Goal: Task Accomplishment & Management: Manage account settings

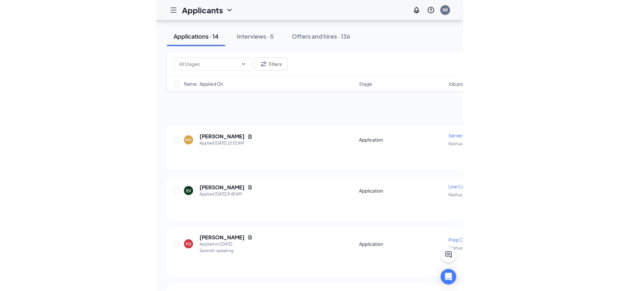
scroll to position [445, 0]
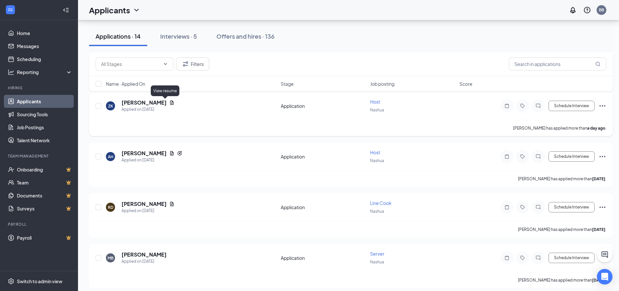
click at [169, 103] on icon "Document" at bounding box center [171, 102] width 5 height 5
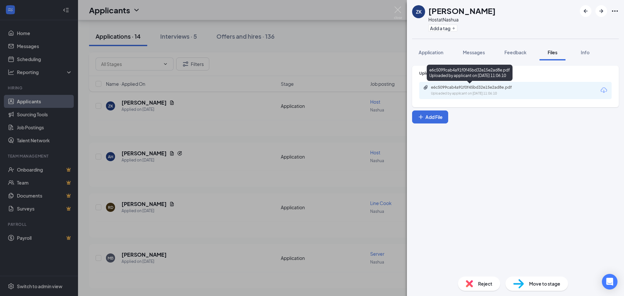
click at [306, 90] on div "e6c5099cab4a91f0f45bd32e15e2ad8e.pdf" at bounding box center [476, 87] width 91 height 5
click at [306, 13] on img at bounding box center [398, 13] width 8 height 13
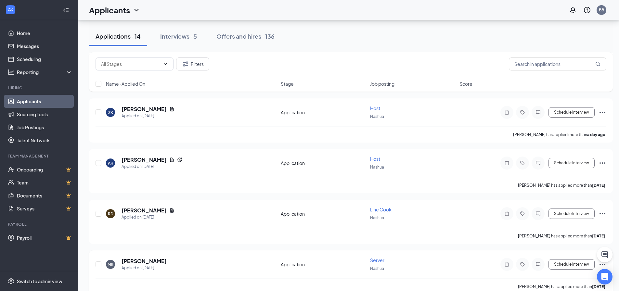
scroll to position [551, 0]
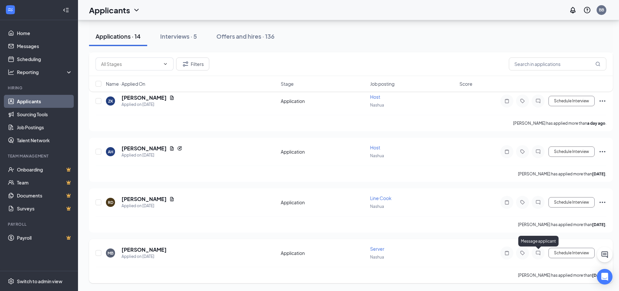
click at [306, 251] on icon "ChatInactive" at bounding box center [538, 253] width 4 height 4
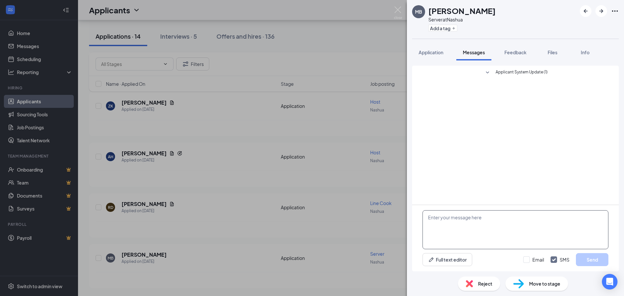
click at [306, 218] on textarea at bounding box center [516, 229] width 186 height 39
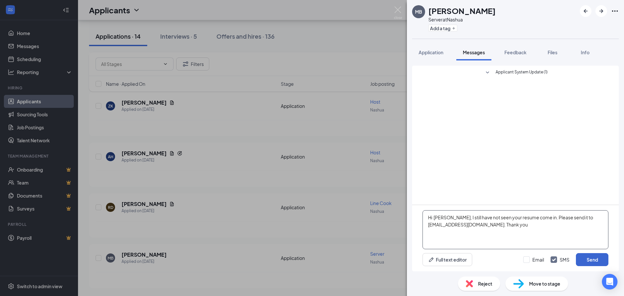
type textarea "Hi [PERSON_NAME], I still have not seen your resume come in. Please send it to …"
click at [306, 260] on button "Send" at bounding box center [592, 259] width 33 height 13
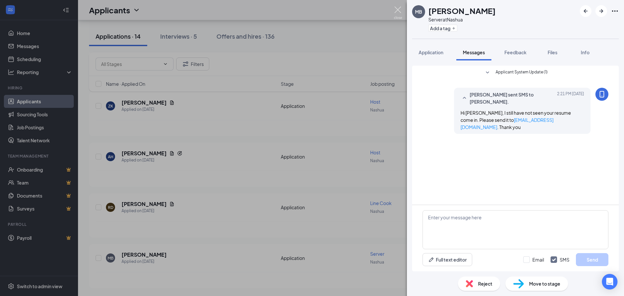
click at [306, 8] on img at bounding box center [398, 13] width 8 height 13
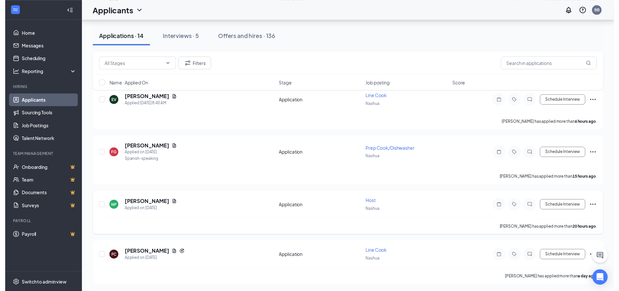
scroll to position [195, 0]
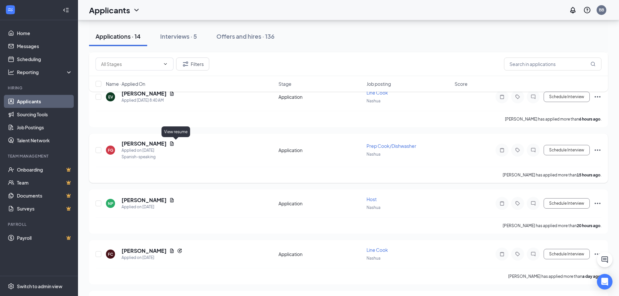
click at [174, 144] on icon "Document" at bounding box center [172, 143] width 4 height 4
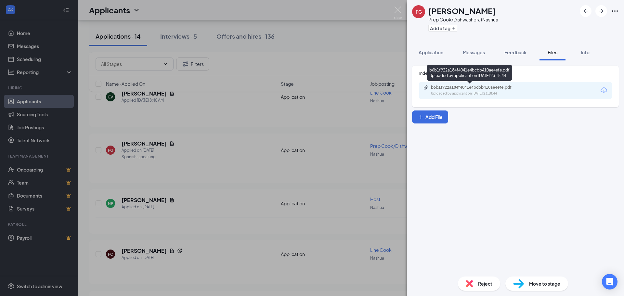
click at [306, 86] on div "b6b1f922a184f4041e4bcbb410ae4efe.pdf" at bounding box center [476, 87] width 91 height 5
click at [306, 11] on img at bounding box center [398, 13] width 8 height 13
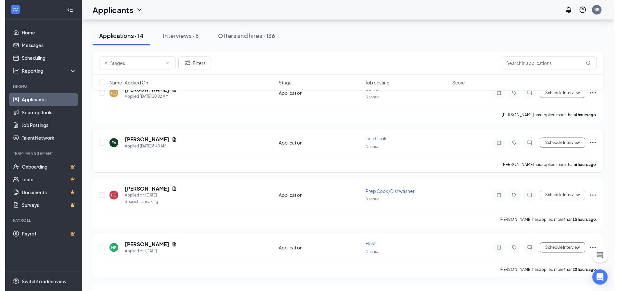
scroll to position [163, 0]
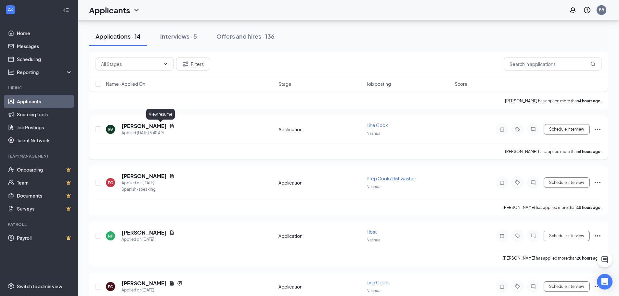
click at [169, 125] on icon "Document" at bounding box center [171, 126] width 5 height 5
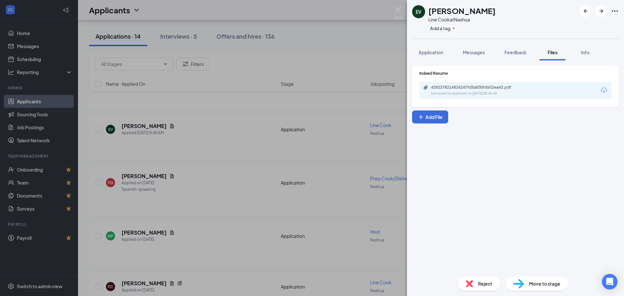
click at [306, 95] on div "Uploaded by applicant on Sep 15, 2025 at 08:40:40" at bounding box center [480, 93] width 98 height 5
click at [306, 10] on div "EV Emily Valcour Line Cook at Nashua Add a tag Application Messages Feedback Fi…" at bounding box center [312, 148] width 624 height 296
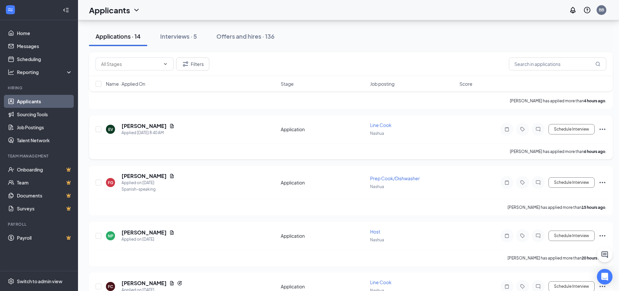
click at [306, 127] on icon "Ellipses" at bounding box center [603, 129] width 8 height 8
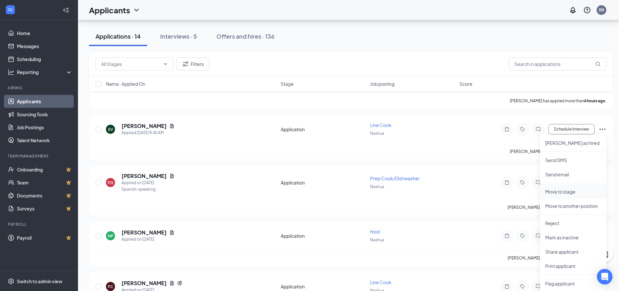
click at [306, 190] on p "Move to stage" at bounding box center [573, 192] width 56 height 7
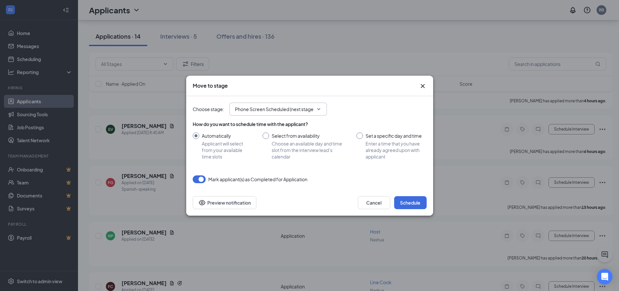
click at [306, 107] on input "Phone Screen Scheduled (next stage)" at bounding box center [274, 109] width 79 height 7
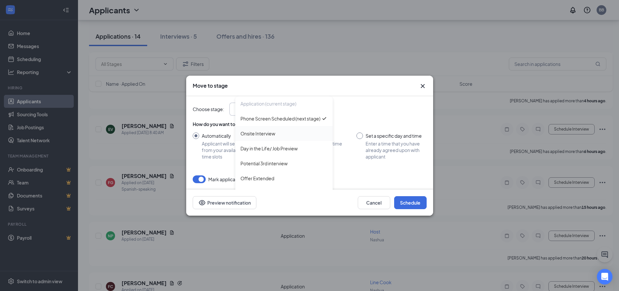
click at [286, 137] on div "Onsite Interview" at bounding box center [284, 133] width 87 height 7
type input "Onsite Interview"
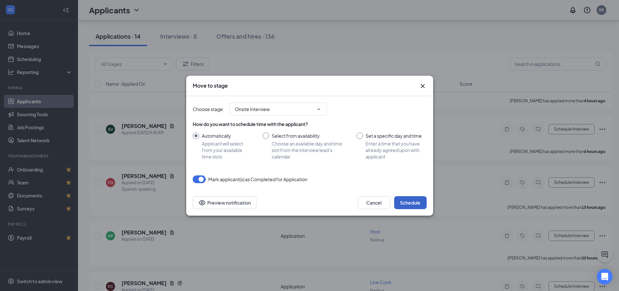
click at [306, 201] on button "Schedule" at bounding box center [410, 202] width 33 height 13
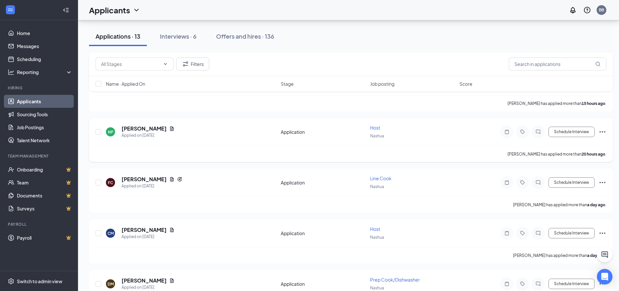
scroll to position [228, 0]
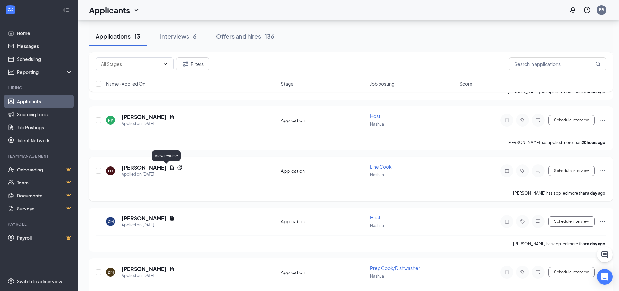
click at [169, 167] on icon "Document" at bounding box center [171, 167] width 5 height 5
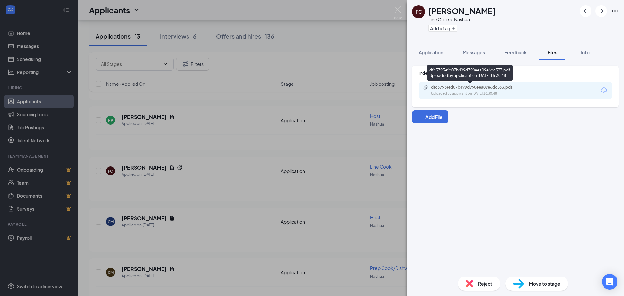
click at [306, 93] on div "Uploaded by applicant on Sep 14, 2025 at 16:30:48" at bounding box center [480, 93] width 98 height 5
click at [306, 9] on img at bounding box center [398, 13] width 8 height 13
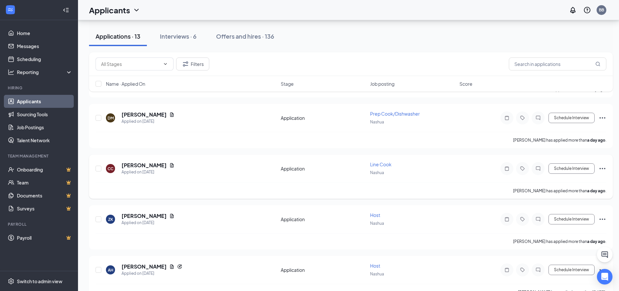
scroll to position [390, 0]
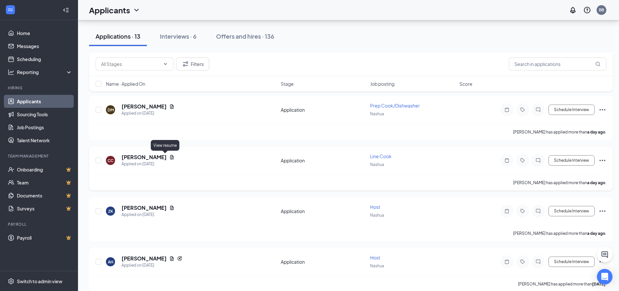
click at [170, 158] on icon "Document" at bounding box center [172, 157] width 4 height 4
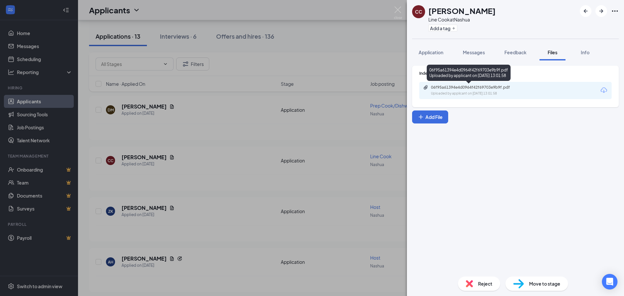
click at [306, 88] on div "06f95a61394e4d0964f42f69703e9b9f.pdf" at bounding box center [476, 87] width 91 height 5
click at [306, 10] on img at bounding box center [398, 13] width 8 height 13
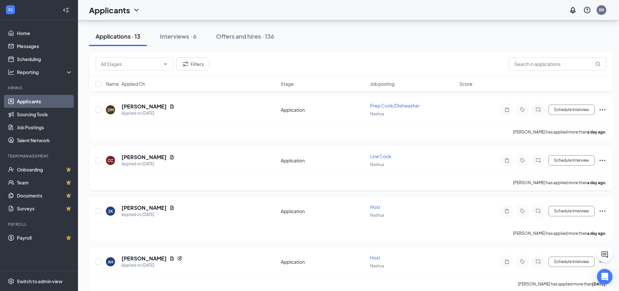
click at [306, 158] on icon "Ellipses" at bounding box center [603, 161] width 8 height 8
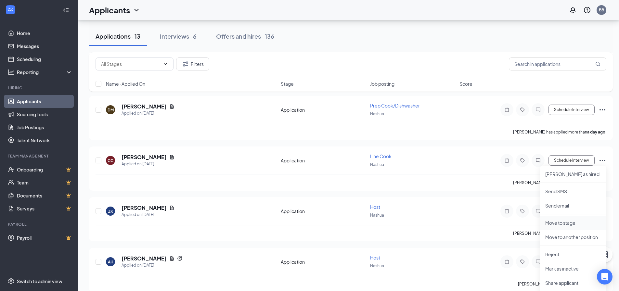
click at [306, 225] on p "Move to stage" at bounding box center [573, 223] width 56 height 7
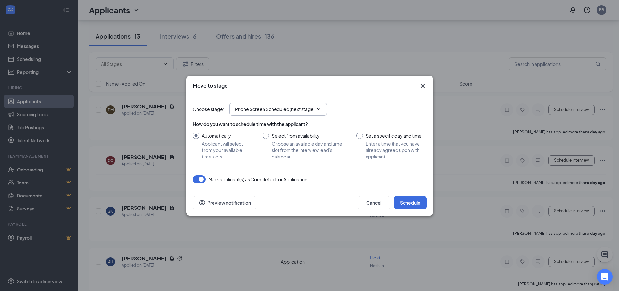
click at [306, 108] on icon "ChevronDown" at bounding box center [318, 109] width 5 height 5
click at [306, 110] on icon "ChevronDown" at bounding box center [318, 109] width 5 height 5
click at [306, 108] on icon "ChevronDown" at bounding box center [318, 109] width 5 height 5
click at [292, 108] on input "Phone Screen Scheduled (next stage)" at bounding box center [274, 109] width 79 height 7
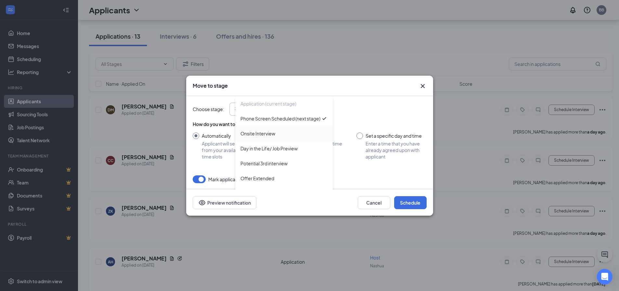
scroll to position [0, 0]
click at [279, 137] on div "Onsite Interview" at bounding box center [284, 133] width 87 height 7
type input "Onsite Interview"
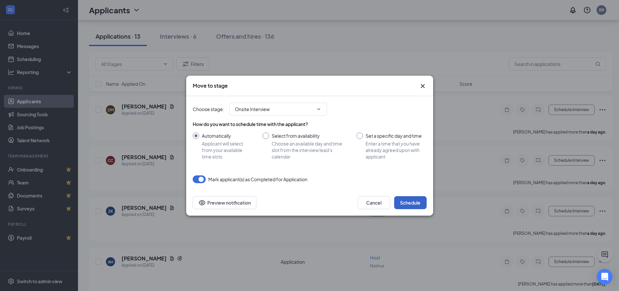
click at [306, 200] on button "Schedule" at bounding box center [410, 202] width 33 height 13
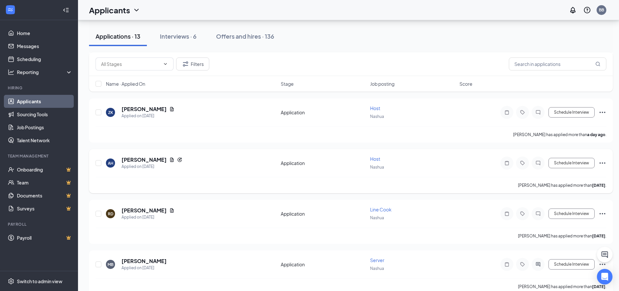
scroll to position [449, 0]
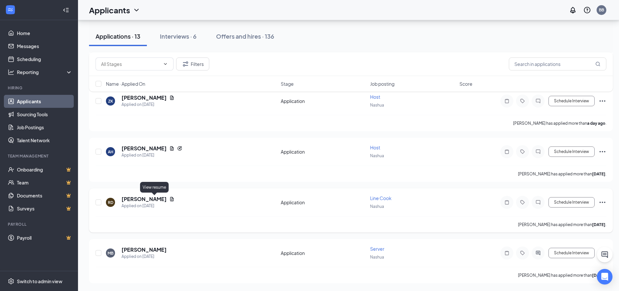
click at [170, 200] on icon "Document" at bounding box center [172, 199] width 4 height 4
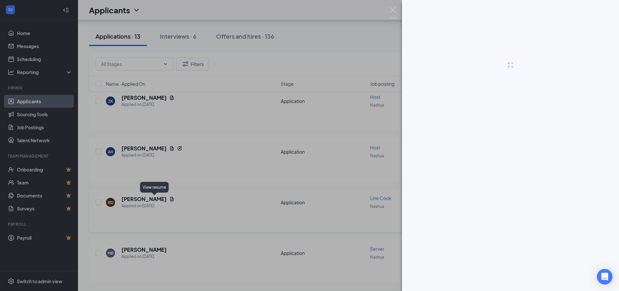
scroll to position [445, 0]
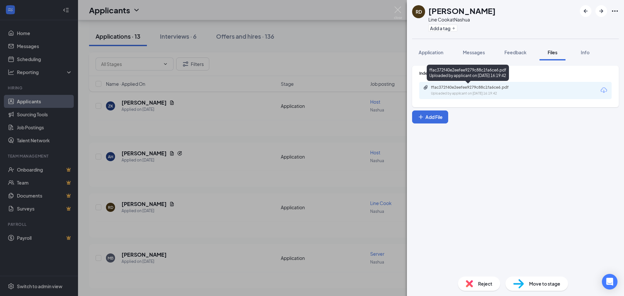
click at [306, 87] on div "ffac372f40e2eefee9279c88c1fa6ce6.pdf" at bounding box center [476, 87] width 91 height 5
click at [306, 7] on img at bounding box center [398, 13] width 8 height 13
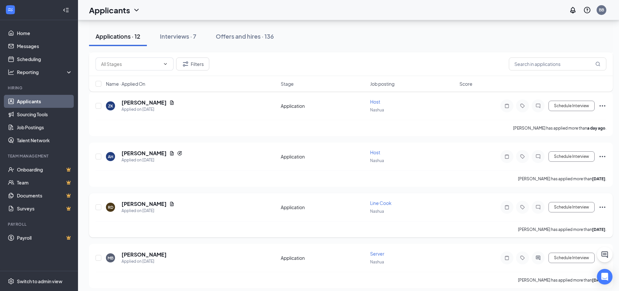
click at [306, 206] on icon "Ellipses" at bounding box center [603, 207] width 8 height 8
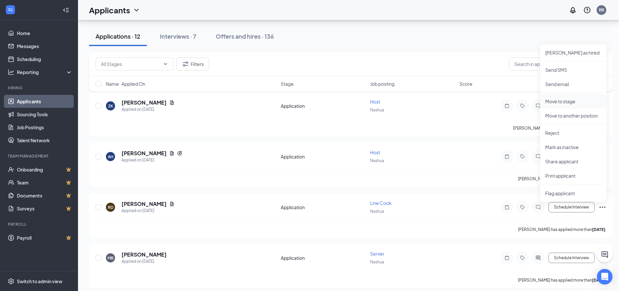
click at [306, 101] on p "Move to stage" at bounding box center [573, 101] width 56 height 7
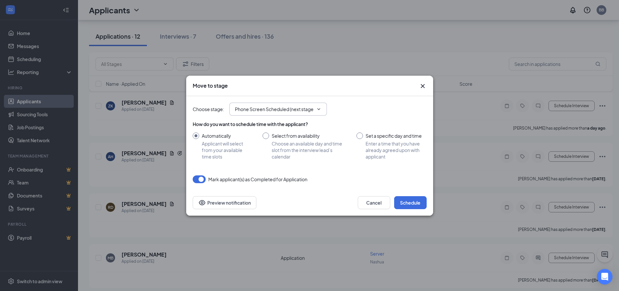
click at [306, 106] on span "Phone Screen Scheduled (next stage)" at bounding box center [278, 109] width 98 height 13
click at [306, 109] on icon "ChevronDown" at bounding box center [318, 109] width 5 height 5
click at [306, 110] on icon "ChevronDown" at bounding box center [318, 109] width 5 height 5
click at [297, 111] on input "Phone Screen Scheduled (next stage)" at bounding box center [274, 109] width 79 height 7
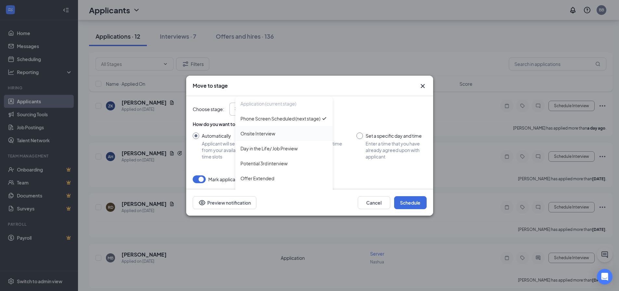
scroll to position [0, 0]
click at [288, 137] on div "Onsite Interview" at bounding box center [284, 133] width 87 height 7
type input "Onsite Interview"
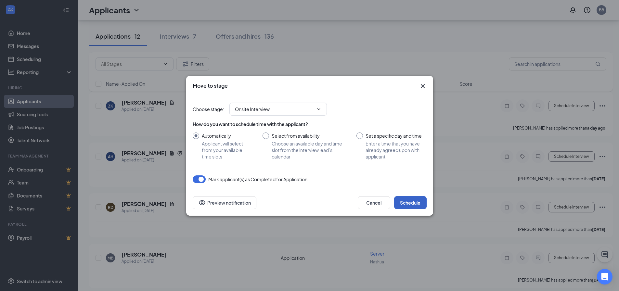
click at [306, 203] on button "Schedule" at bounding box center [410, 202] width 33 height 13
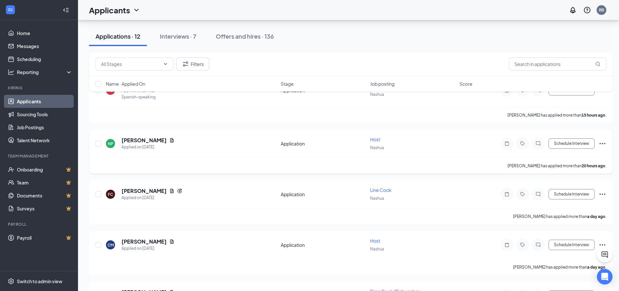
scroll to position [204, 0]
click at [306, 193] on icon "Ellipses" at bounding box center [603, 195] width 8 height 8
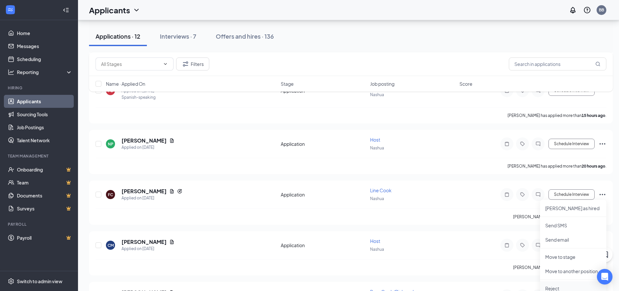
click at [306, 288] on p "Reject" at bounding box center [573, 288] width 56 height 7
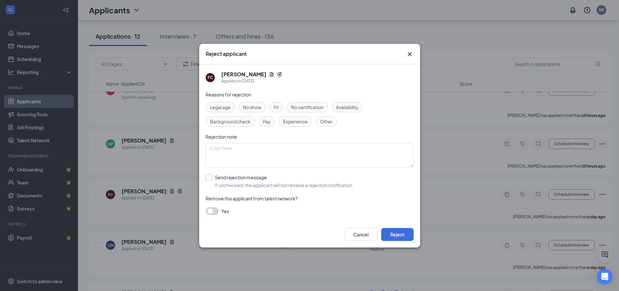
click at [209, 176] on input "Send rejection message If unchecked, the applicant will not receive a rejection…" at bounding box center [280, 181] width 148 height 14
checkbox input "true"
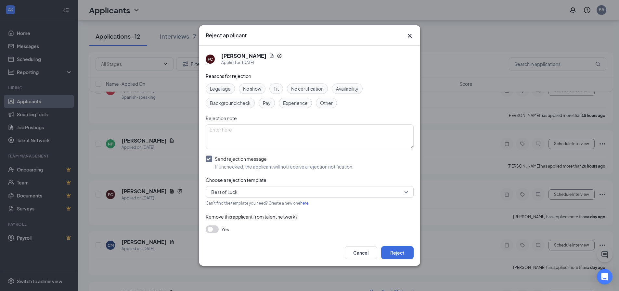
click at [275, 87] on span "Fit" at bounding box center [276, 88] width 5 height 7
click at [290, 104] on span "Experience" at bounding box center [295, 102] width 25 height 7
click at [306, 247] on button "Reject" at bounding box center [397, 252] width 33 height 13
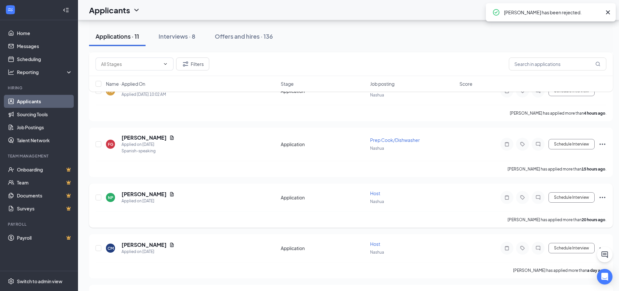
scroll to position [139, 0]
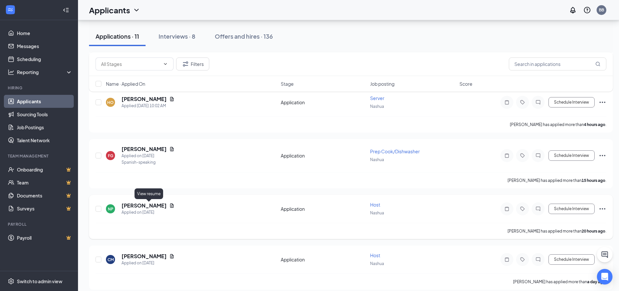
click at [169, 205] on icon "Document" at bounding box center [171, 205] width 5 height 5
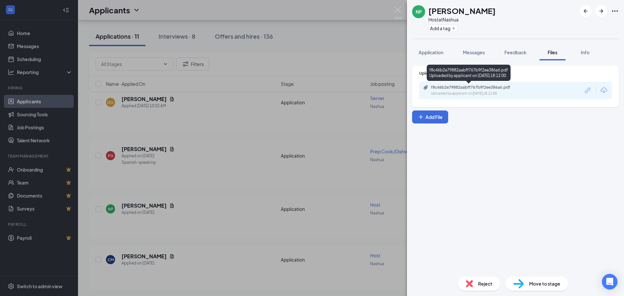
click at [306, 87] on div "f8c46b2e79882aabff767b9f2ee386a6.pdf" at bounding box center [476, 87] width 91 height 5
click at [306, 10] on img at bounding box center [398, 13] width 8 height 13
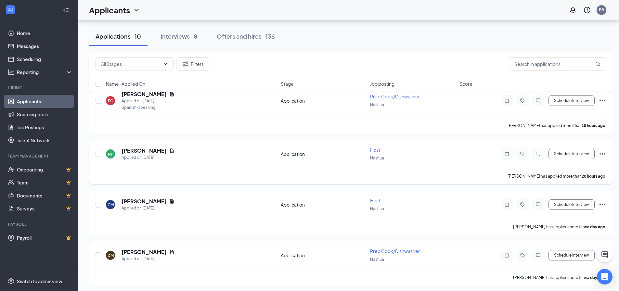
scroll to position [204, 0]
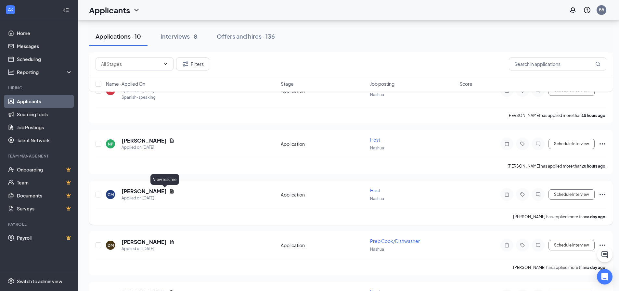
click at [169, 190] on icon "Document" at bounding box center [171, 191] width 5 height 5
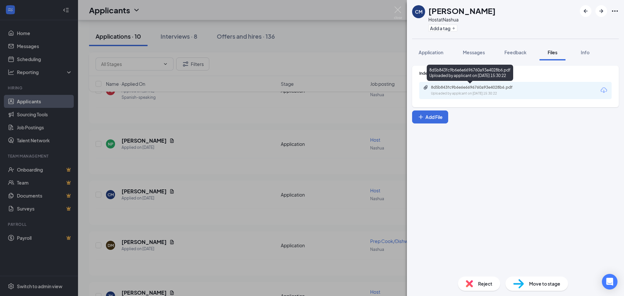
click at [306, 87] on div "8d5b843fc9b6e6e6696760a93e4028b6.pdf" at bounding box center [476, 87] width 91 height 5
click at [306, 15] on img at bounding box center [398, 13] width 8 height 13
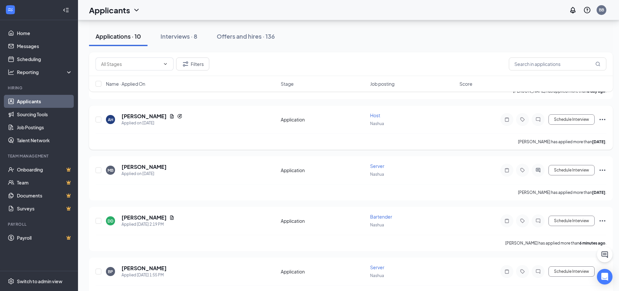
scroll to position [431, 0]
click at [170, 116] on icon "Document" at bounding box center [172, 116] width 4 height 4
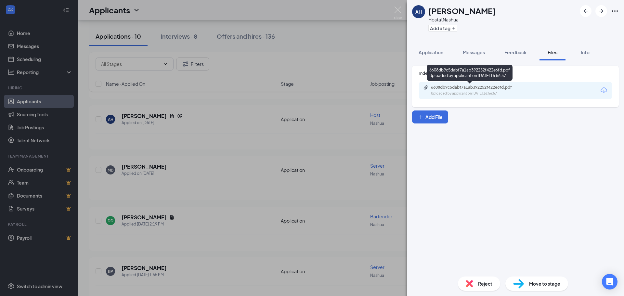
click at [306, 87] on div "6608db9c5dabf7a1ab392252f422e6fd.pdf" at bounding box center [476, 87] width 91 height 5
click at [306, 10] on img at bounding box center [398, 13] width 8 height 13
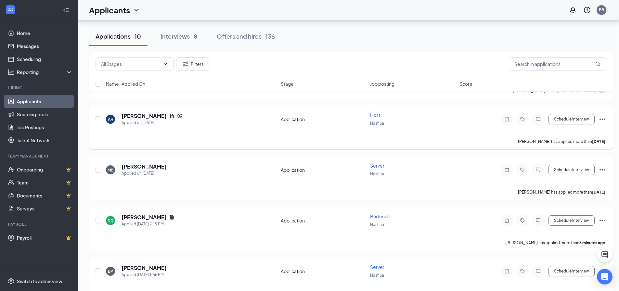
click at [306, 118] on icon "Ellipses" at bounding box center [603, 119] width 8 height 8
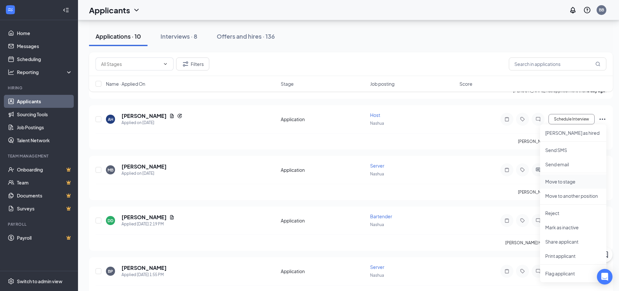
click at [306, 185] on li "Move to stage" at bounding box center [573, 182] width 66 height 14
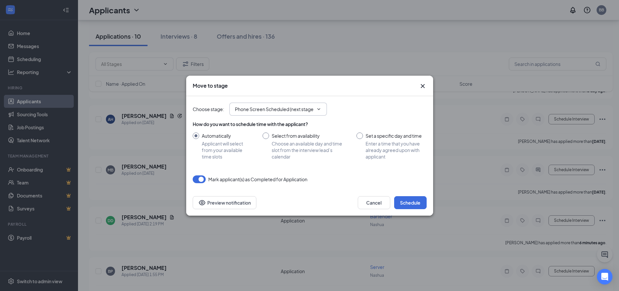
click at [305, 110] on input "Phone Screen Scheduled (next stage)" at bounding box center [274, 109] width 79 height 7
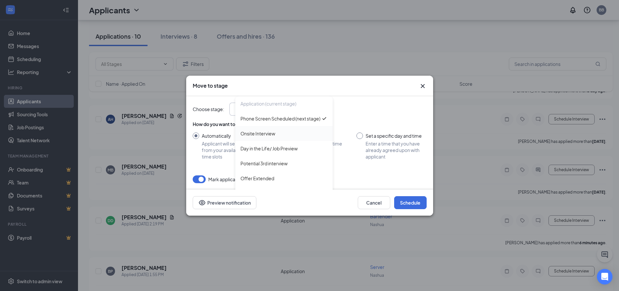
click at [278, 137] on div "Onsite Interview" at bounding box center [284, 133] width 87 height 7
type input "Onsite Interview"
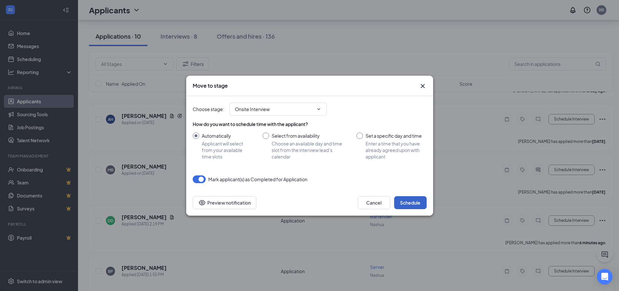
click at [306, 198] on button "Schedule" at bounding box center [410, 202] width 33 height 13
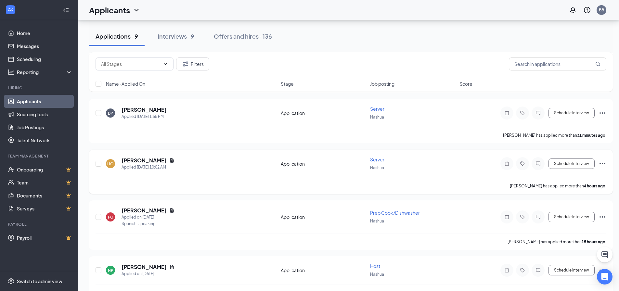
scroll to position [626, 0]
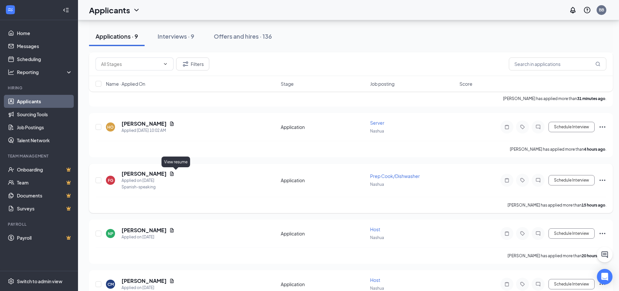
click at [175, 173] on icon "Document" at bounding box center [171, 173] width 5 height 5
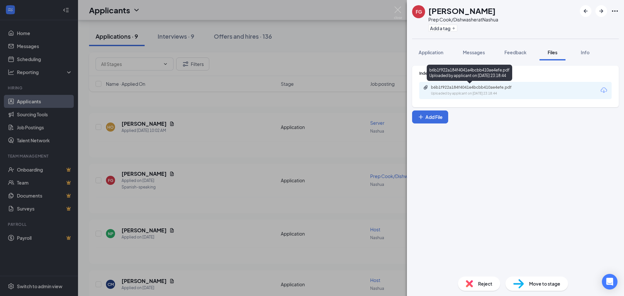
click at [306, 91] on div "Uploaded by applicant on Sep 14, 2025 at 23:18:44" at bounding box center [480, 93] width 98 height 5
click at [306, 14] on img at bounding box center [398, 13] width 8 height 13
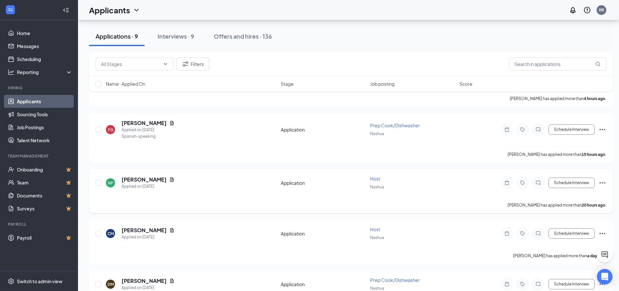
click at [306, 183] on icon "Ellipses" at bounding box center [603, 183] width 8 height 8
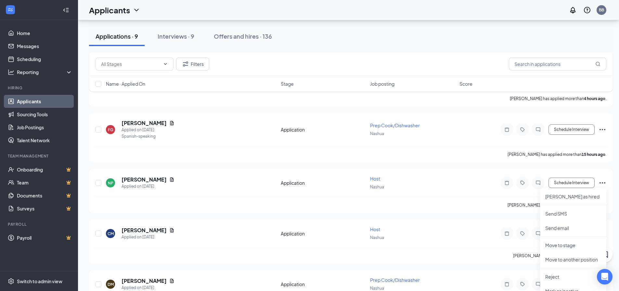
click at [306, 43] on div "Applications · 9 Interviews · 9 Offers and hires · 136" at bounding box center [351, 37] width 524 height 20
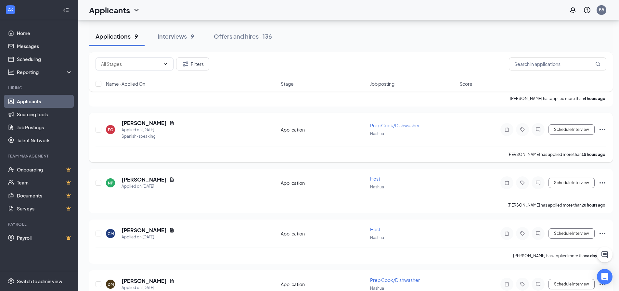
click at [306, 130] on icon "Ellipses" at bounding box center [603, 130] width 8 height 8
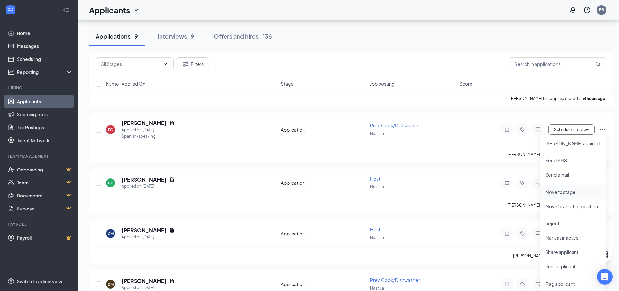
click at [306, 192] on p "Move to stage" at bounding box center [573, 192] width 56 height 7
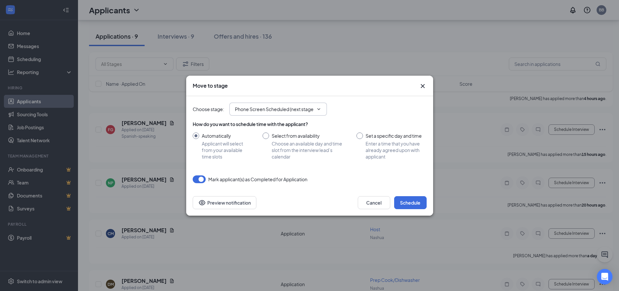
click at [304, 107] on input "Phone Screen Scheduled (next stage)" at bounding box center [274, 109] width 79 height 7
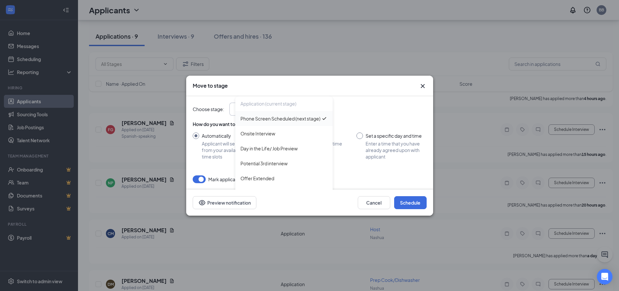
click at [286, 137] on div "Onsite Interview" at bounding box center [284, 133] width 87 height 7
type input "Onsite Interview"
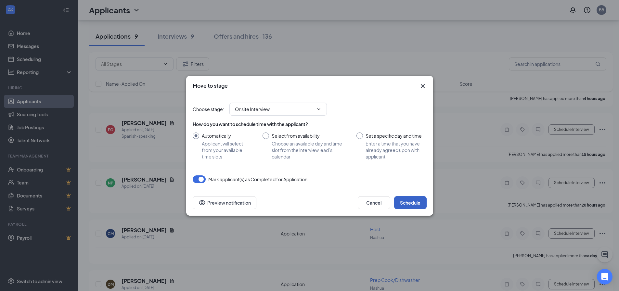
click at [306, 201] on button "Schedule" at bounding box center [410, 202] width 33 height 13
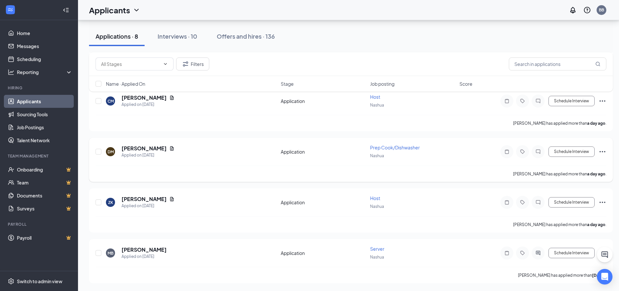
scroll to position [647, 0]
click at [306, 202] on icon "Ellipses" at bounding box center [603, 203] width 8 height 8
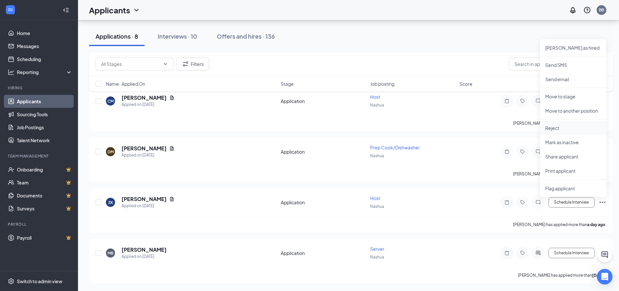
click at [306, 127] on p "Reject" at bounding box center [573, 128] width 56 height 7
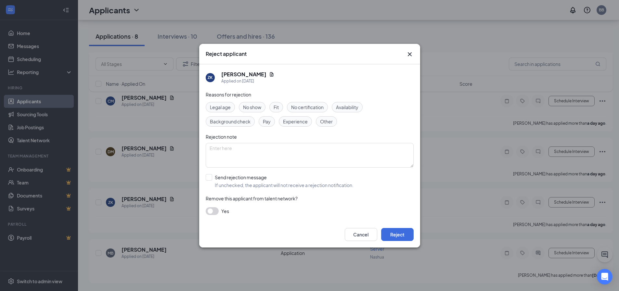
click at [275, 102] on div "Reasons for rejection Legal age No show Fit No certification Availability Backg…" at bounding box center [310, 156] width 208 height 131
click at [276, 105] on span "Fit" at bounding box center [276, 107] width 5 height 7
click at [208, 177] on input "Send rejection message If unchecked, the applicant will not receive a rejection…" at bounding box center [280, 181] width 148 height 14
checkbox input "true"
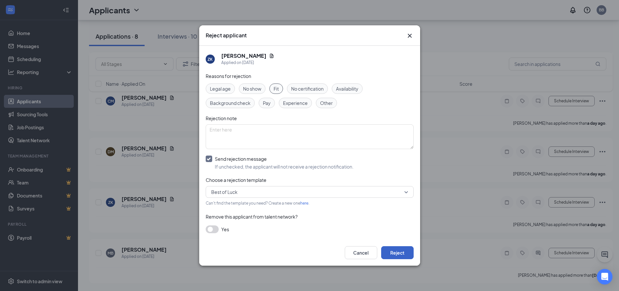
click at [306, 250] on button "Reject" at bounding box center [397, 252] width 33 height 13
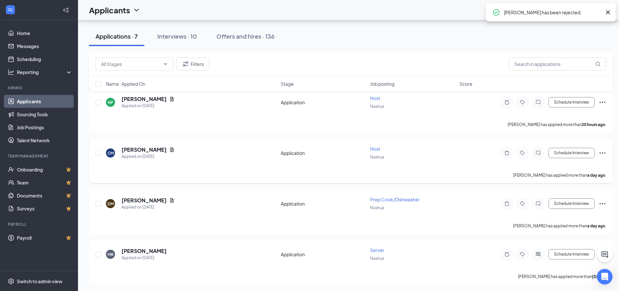
scroll to position [600, 0]
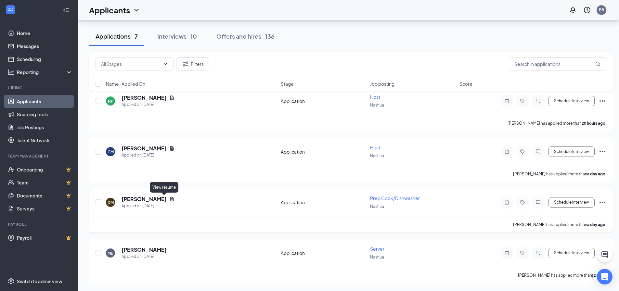
click at [170, 200] on icon "Document" at bounding box center [172, 199] width 4 height 4
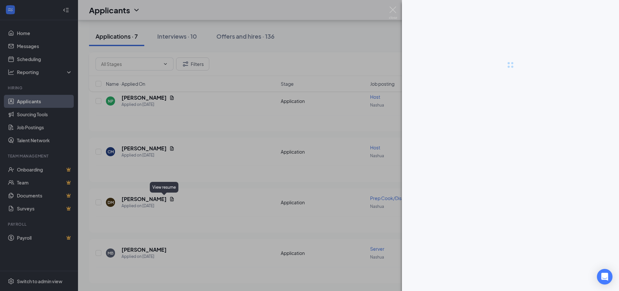
scroll to position [595, 0]
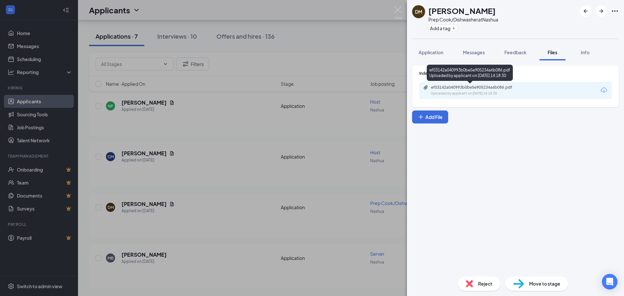
click at [306, 91] on div "Uploaded by applicant on Sep 14, 2025 at 14:18:30" at bounding box center [480, 93] width 98 height 5
click at [306, 12] on img at bounding box center [398, 13] width 8 height 13
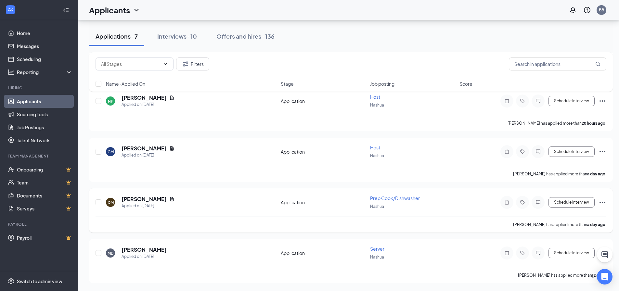
scroll to position [546, 0]
click at [306, 201] on icon "Ellipses" at bounding box center [603, 203] width 8 height 8
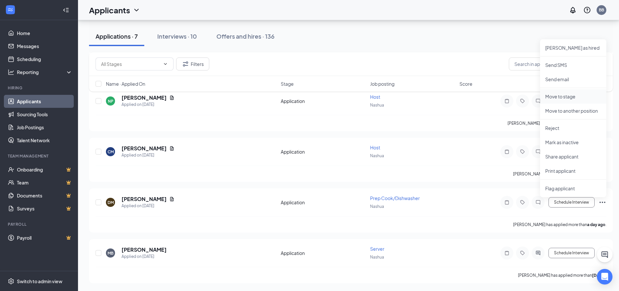
click at [306, 97] on p "Move to stage" at bounding box center [573, 96] width 56 height 7
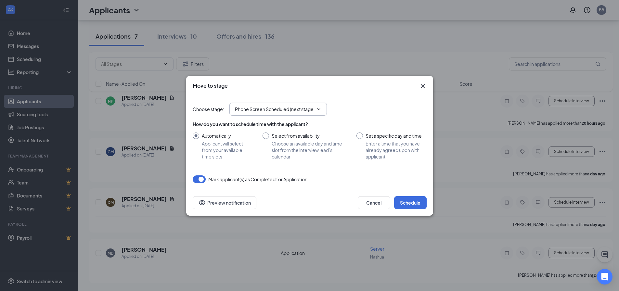
click at [306, 108] on icon "ChevronDown" at bounding box center [318, 109] width 5 height 5
click at [306, 109] on icon "ChevronDown" at bounding box center [318, 109] width 5 height 5
click at [296, 109] on input "Phone Screen Scheduled (next stage)" at bounding box center [274, 109] width 79 height 7
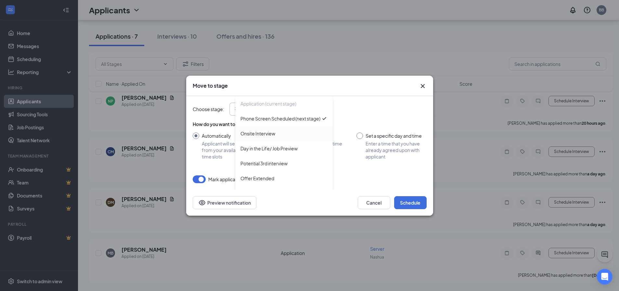
scroll to position [0, 0]
click at [270, 137] on div "Onsite Interview" at bounding box center [258, 133] width 35 height 7
type input "Onsite Interview"
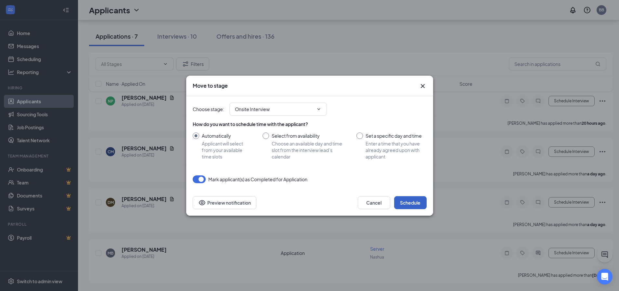
click at [306, 202] on button "Schedule" at bounding box center [410, 202] width 33 height 13
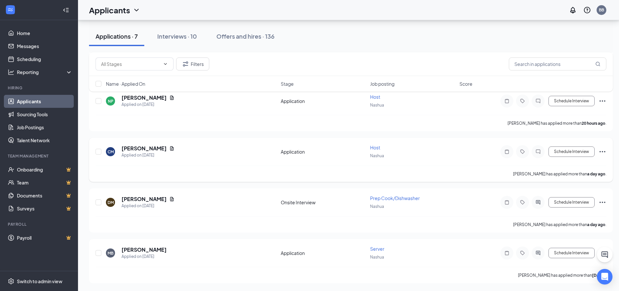
click at [306, 151] on icon "Ellipses" at bounding box center [603, 152] width 8 height 8
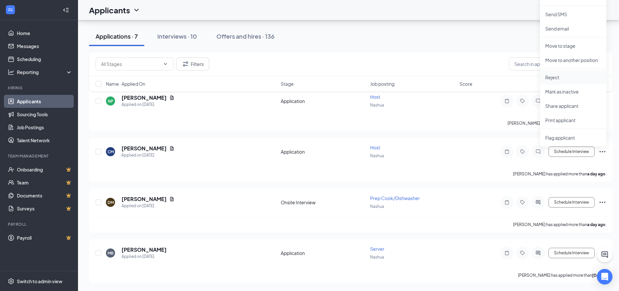
click at [306, 76] on p "Reject" at bounding box center [573, 77] width 56 height 7
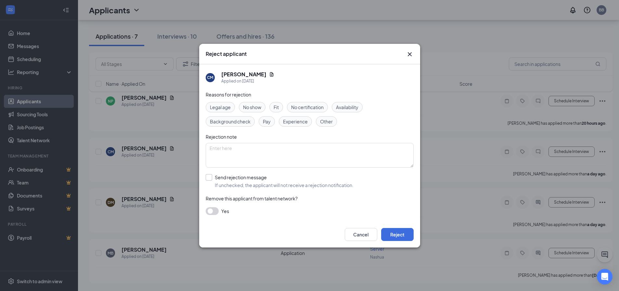
click at [209, 179] on input "Send rejection message If unchecked, the applicant will not receive a rejection…" at bounding box center [280, 181] width 148 height 14
checkbox input "true"
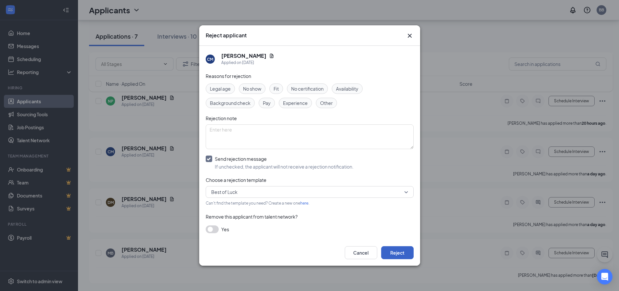
click at [306, 255] on button "Reject" at bounding box center [397, 252] width 33 height 13
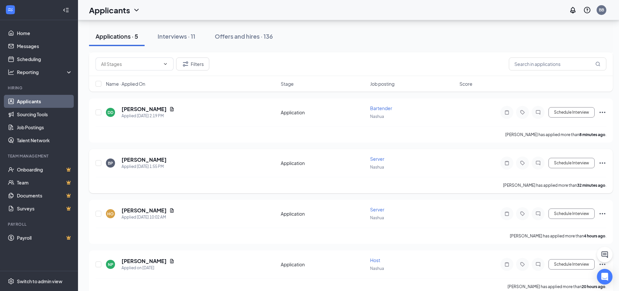
scroll to position [343, 0]
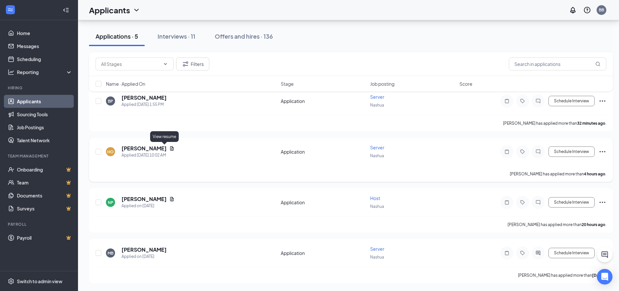
click at [169, 149] on icon "Document" at bounding box center [171, 148] width 5 height 5
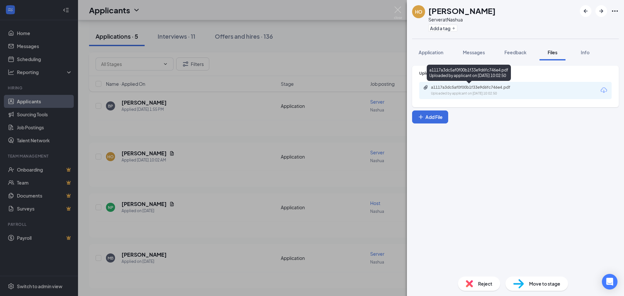
click at [306, 89] on div "a1117a3dc5af0f00b1f33e9d6fc746e4.pdf" at bounding box center [476, 87] width 91 height 5
click at [306, 7] on img at bounding box center [398, 13] width 8 height 13
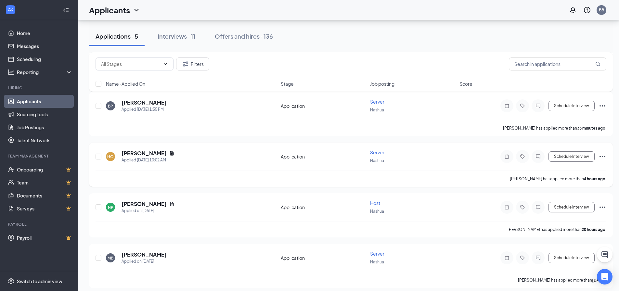
click at [306, 158] on icon "Ellipses" at bounding box center [603, 157] width 8 height 8
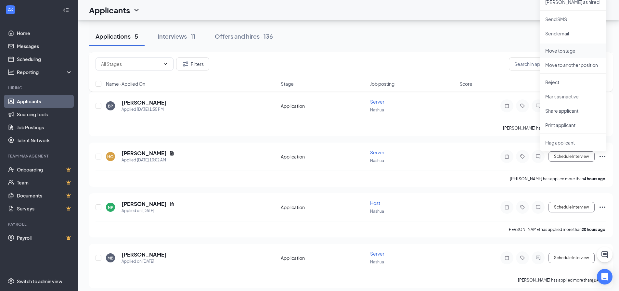
click at [306, 51] on p "Move to stage" at bounding box center [573, 50] width 56 height 7
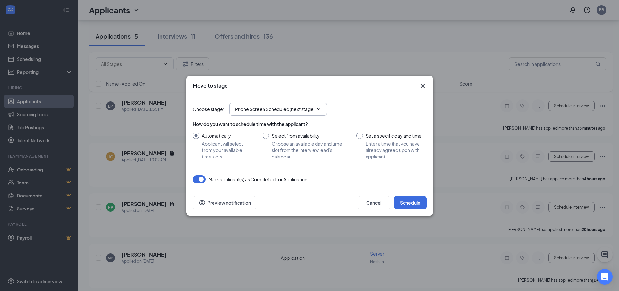
click at [306, 110] on icon "ChevronDown" at bounding box center [318, 109] width 5 height 5
click at [305, 108] on input "Phone Screen Scheduled (next stage)" at bounding box center [274, 109] width 79 height 7
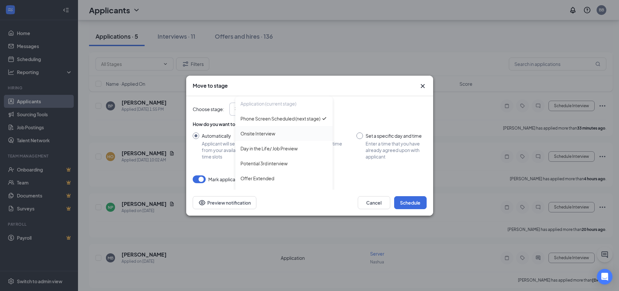
scroll to position [0, 0]
click at [278, 137] on div "Onsite Interview" at bounding box center [284, 133] width 87 height 7
type input "Onsite Interview"
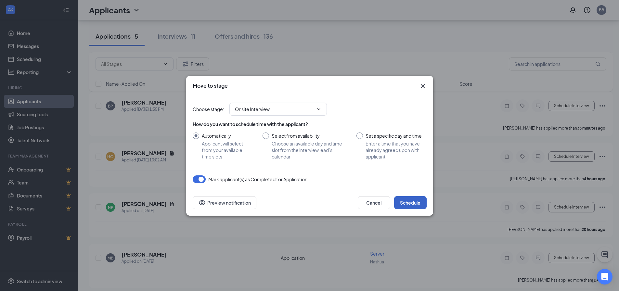
click at [306, 199] on button "Schedule" at bounding box center [410, 202] width 33 height 13
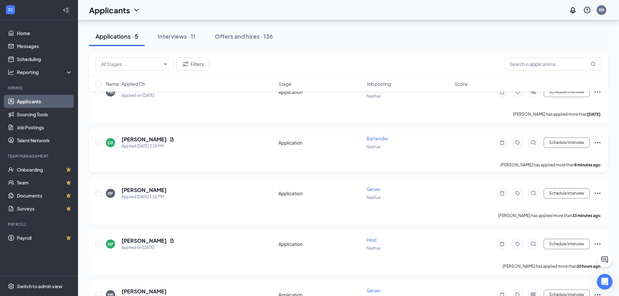
scroll to position [287, 0]
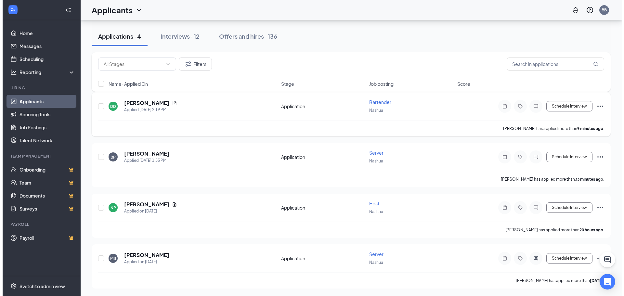
scroll to position [34, 0]
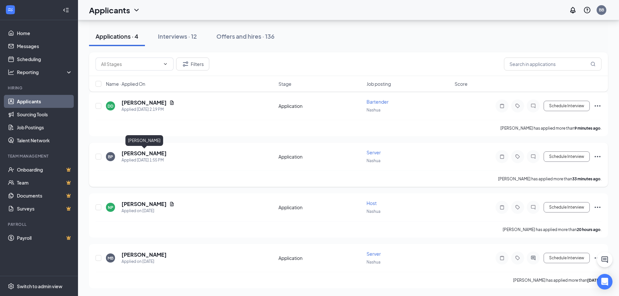
click at [167, 154] on h5 "[PERSON_NAME]" at bounding box center [144, 153] width 45 height 7
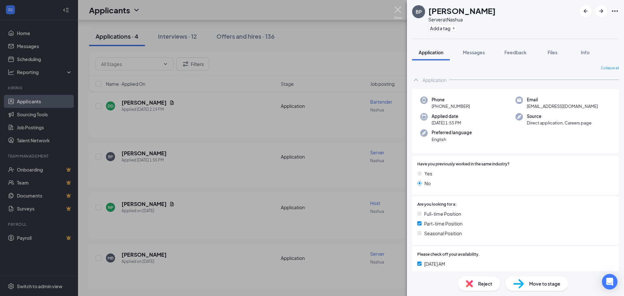
click at [398, 7] on img at bounding box center [398, 13] width 8 height 13
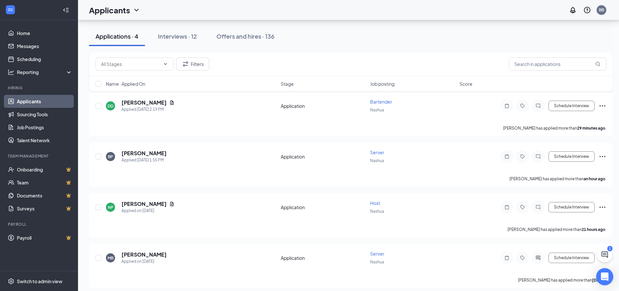
click at [606, 274] on icon "Open Intercom Messenger" at bounding box center [604, 277] width 7 height 8
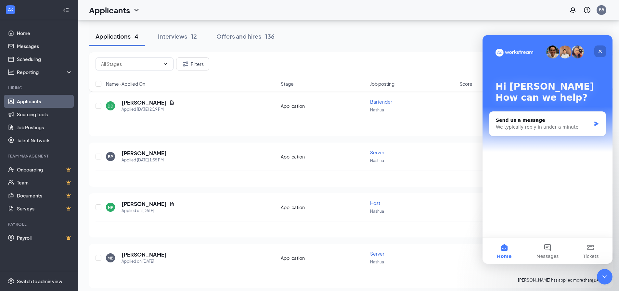
click at [599, 50] on icon "Close" at bounding box center [601, 52] width 4 height 4
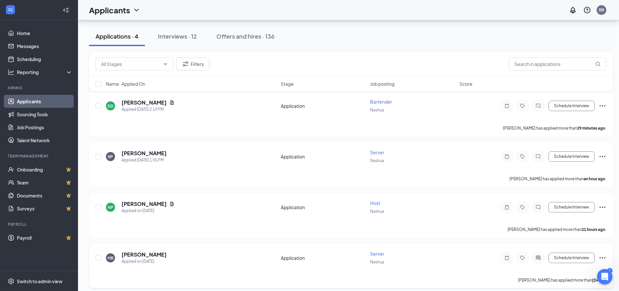
click at [609, 251] on div "1 Applications · 4 Interviews · 12 Offers and hires · 136 Filters Name · Applie…" at bounding box center [351, 141] width 546 height 310
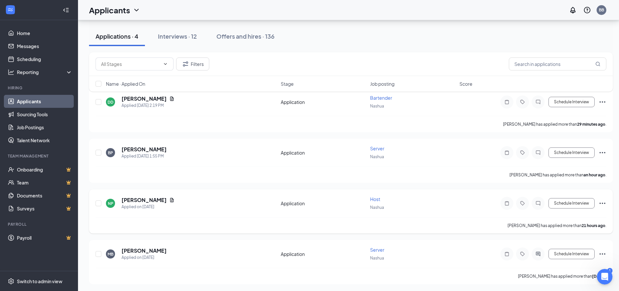
scroll to position [39, 0]
click at [538, 251] on icon "ActiveChat" at bounding box center [538, 253] width 4 height 4
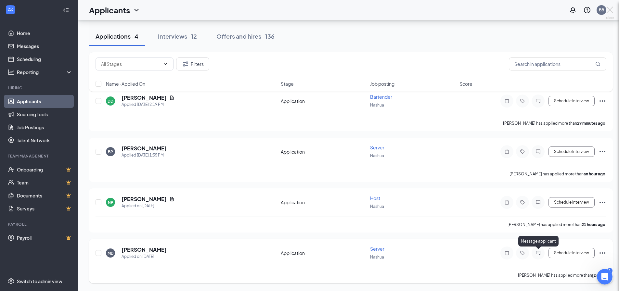
scroll to position [34, 0]
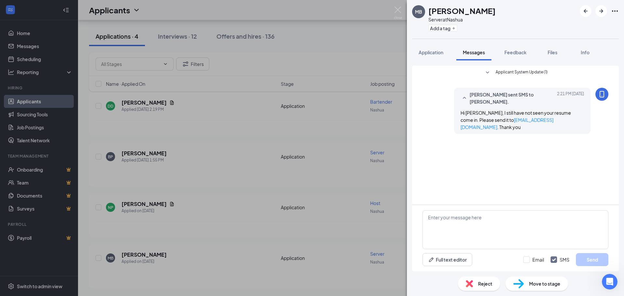
click at [399, 4] on div "MB Myriah Bliss Server at Nashua Add a tag Application Messages Feedback Files …" at bounding box center [312, 148] width 624 height 296
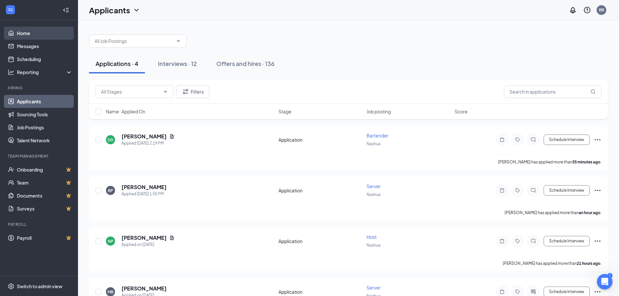
click at [27, 35] on link "Home" at bounding box center [45, 33] width 56 height 13
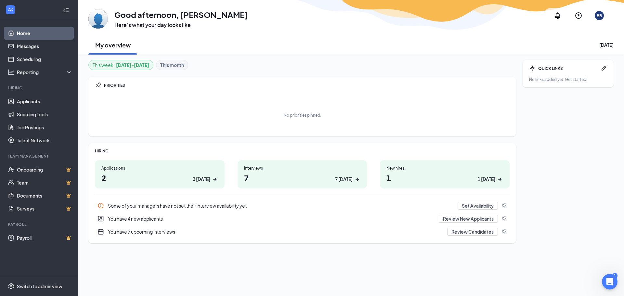
click at [37, 34] on link "Home" at bounding box center [45, 33] width 56 height 13
click at [352, 178] on div "7 today" at bounding box center [344, 179] width 18 height 7
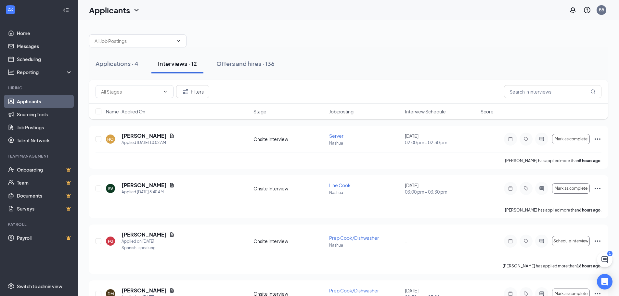
click at [35, 103] on link "Applicants" at bounding box center [45, 101] width 56 height 13
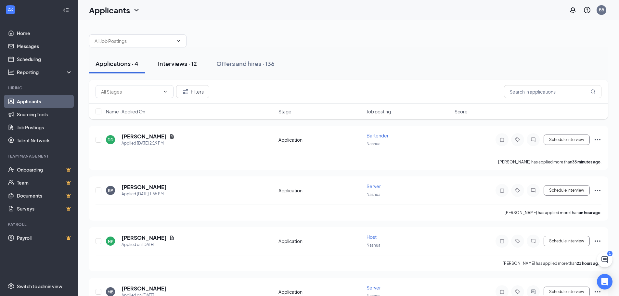
click at [187, 65] on div "Interviews · 12" at bounding box center [177, 63] width 39 height 8
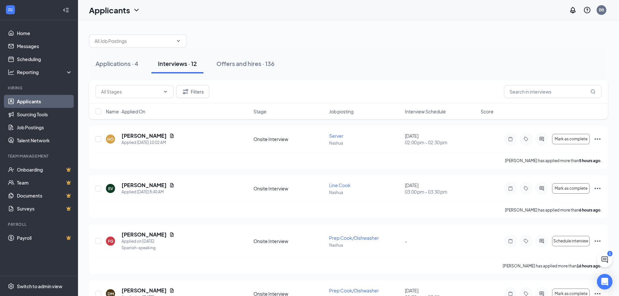
click at [421, 109] on span "Interview Schedule" at bounding box center [425, 111] width 41 height 7
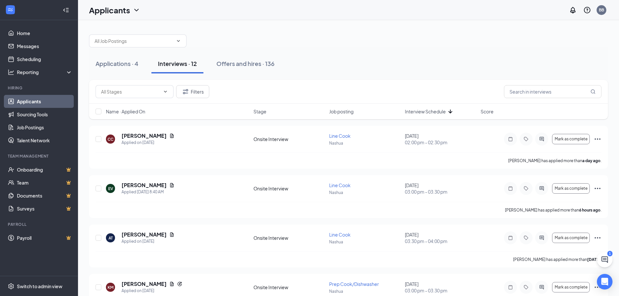
click at [421, 109] on span "Interview Schedule" at bounding box center [425, 111] width 41 height 7
click at [595, 138] on icon "Ellipses" at bounding box center [598, 139] width 8 height 8
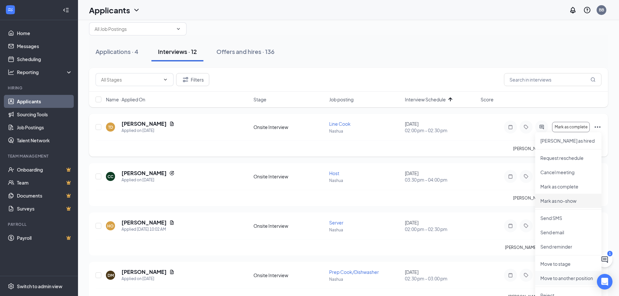
scroll to position [65, 0]
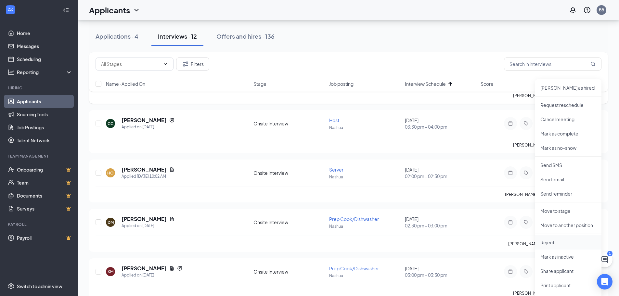
click at [556, 244] on p "Reject" at bounding box center [568, 242] width 56 height 7
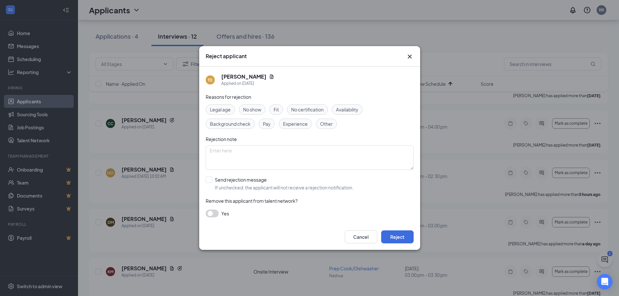
click at [255, 111] on span "No show" at bounding box center [252, 109] width 18 height 7
click at [207, 180] on input "Send rejection message If unchecked, the applicant will not receive a rejection…" at bounding box center [280, 183] width 148 height 14
checkbox input "true"
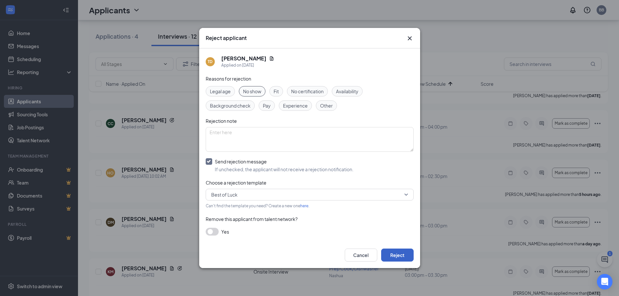
click at [399, 255] on button "Reject" at bounding box center [397, 255] width 33 height 13
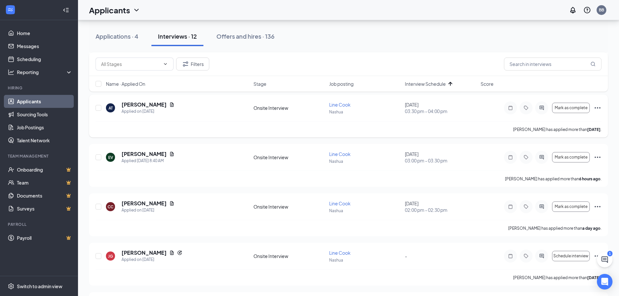
scroll to position [218, 0]
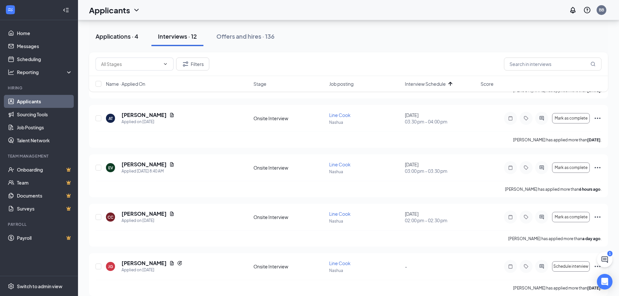
click at [109, 38] on div "Applications · 4" at bounding box center [117, 36] width 43 height 8
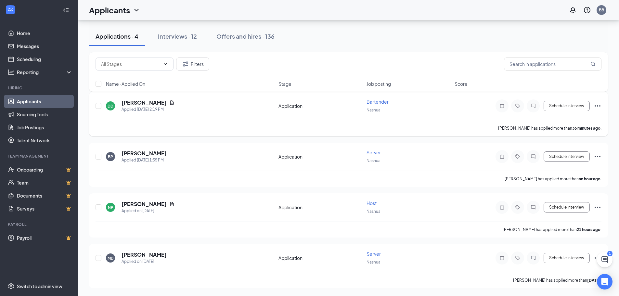
scroll to position [34, 0]
click at [609, 258] on button at bounding box center [605, 260] width 16 height 16
click at [503, 286] on div "Chat 1" at bounding box center [527, 288] width 99 height 10
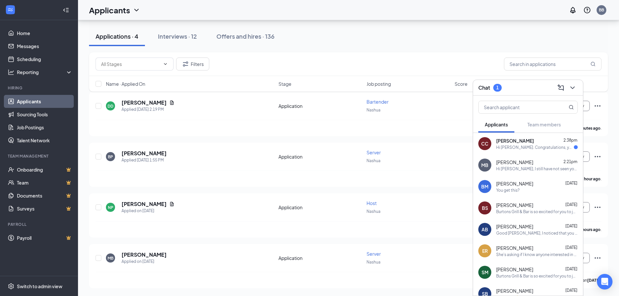
click at [518, 145] on div "Hi [PERSON_NAME]. Congratulations, your meeting with [PERSON_NAME] Grill & Bar …" at bounding box center [535, 148] width 78 height 6
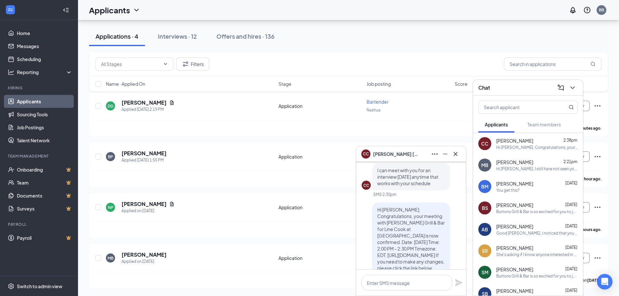
scroll to position [0, 0]
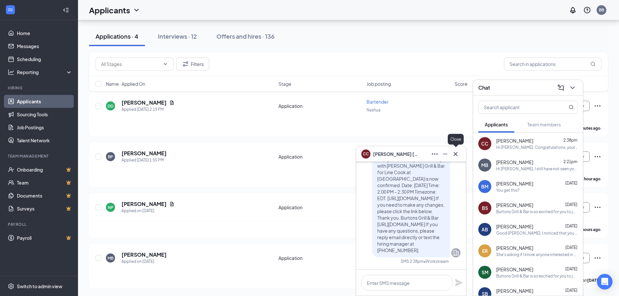
click at [454, 154] on icon "Cross" at bounding box center [456, 154] width 8 height 8
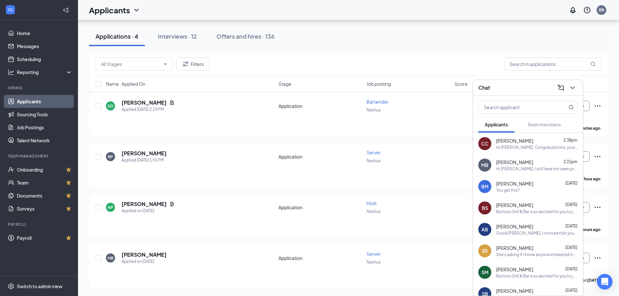
click at [572, 85] on icon "ChevronDown" at bounding box center [573, 88] width 8 height 8
